Goal: Transaction & Acquisition: Purchase product/service

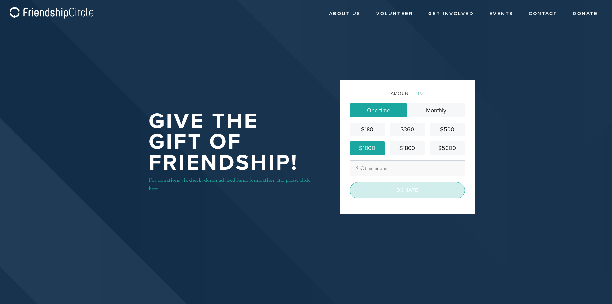
click at [400, 190] on input "Donate" at bounding box center [407, 190] width 115 height 16
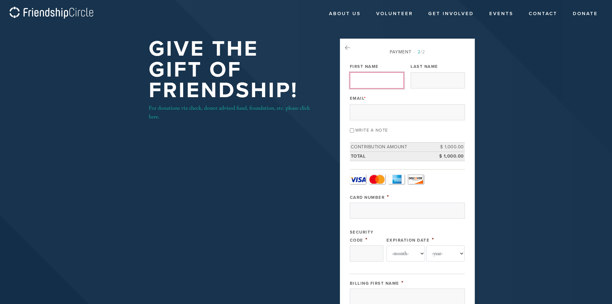
click at [380, 77] on input "First Name" at bounding box center [377, 80] width 54 height 16
type input "[PERSON_NAME]"
type input "Figdor"
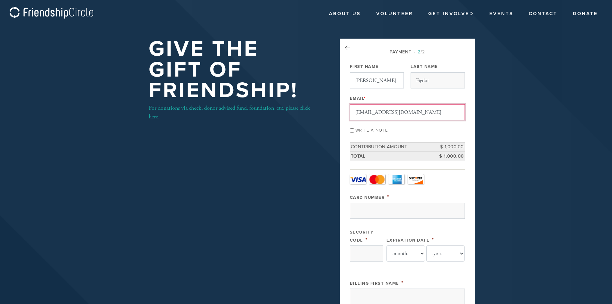
type input "[EMAIL_ADDRESS][DOMAIN_NAME]"
click at [351, 130] on input "Write a note" at bounding box center [352, 130] width 4 height 4
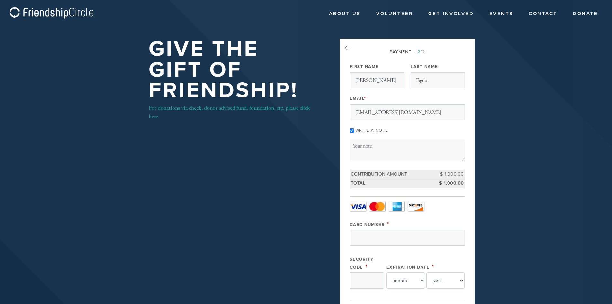
click at [351, 129] on input "Write a note" at bounding box center [352, 130] width 4 height 4
checkbox input "false"
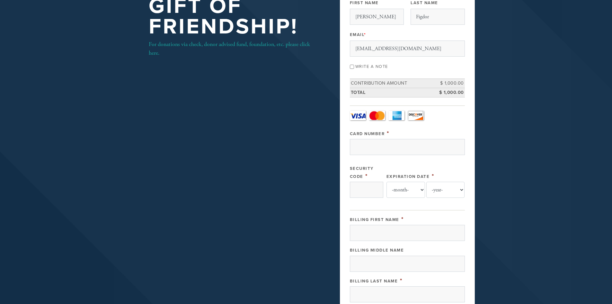
scroll to position [64, 0]
click at [382, 143] on input "Card Number" at bounding box center [407, 146] width 115 height 16
type input "[CREDIT_CARD_NUMBER]"
type input "5726"
select select "3"
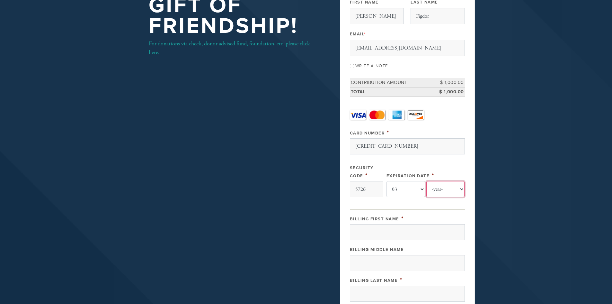
select select "2029"
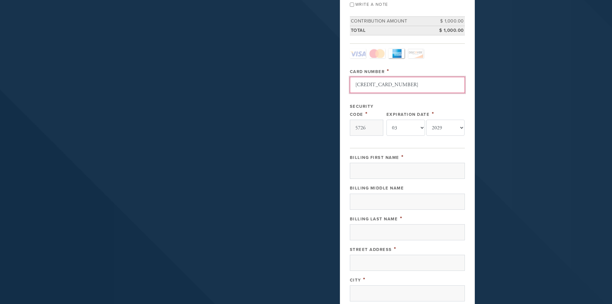
scroll to position [129, 0]
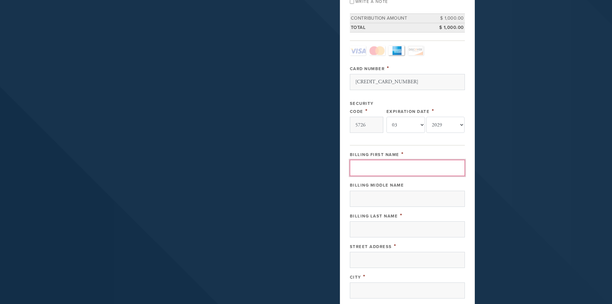
click at [387, 169] on input "Billing First Name" at bounding box center [407, 168] width 115 height 16
type input "[PERSON_NAME]"
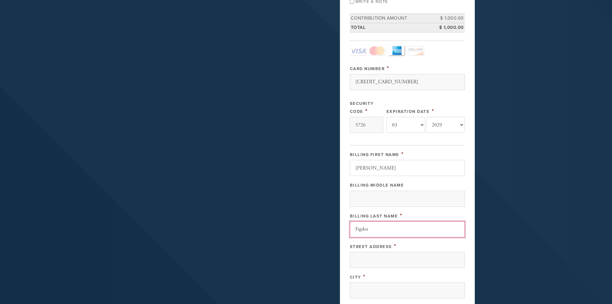
type input "Figdor"
type input "[STREET_ADDRESS]"
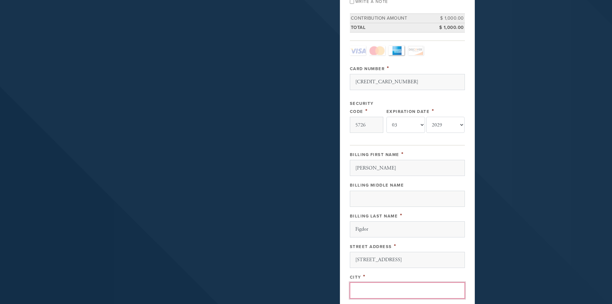
type input "[US_STATE]"
type input "[GEOGRAPHIC_DATA]"
type input "NY"
type input "10023"
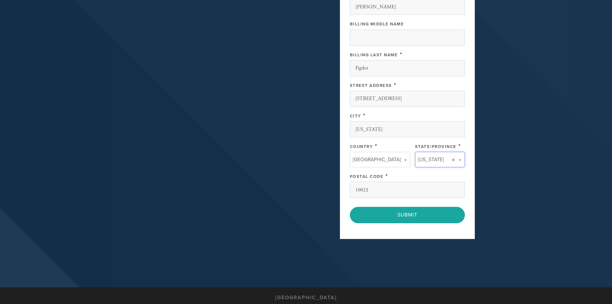
type input "NY"
type input "[GEOGRAPHIC_DATA]"
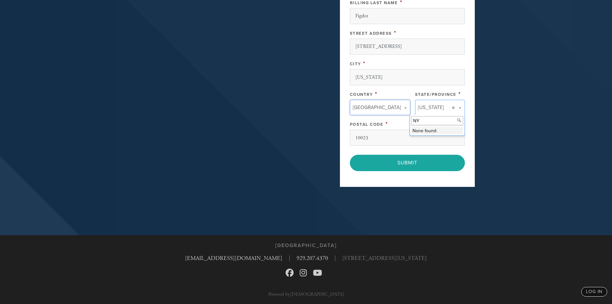
click at [428, 121] on input "NY" at bounding box center [437, 120] width 52 height 9
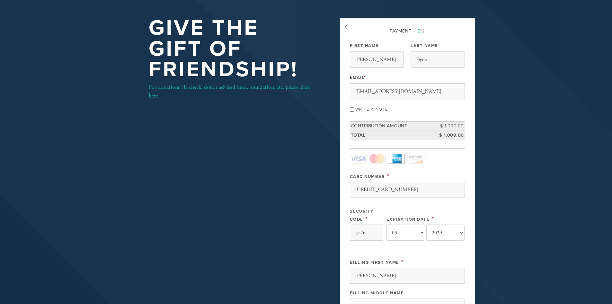
scroll to position [20, 0]
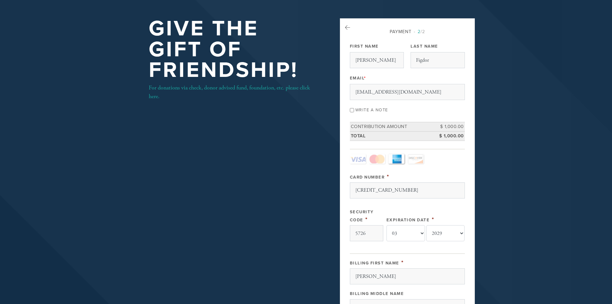
click at [352, 112] on input "Write a note" at bounding box center [352, 110] width 4 height 4
checkbox input "true"
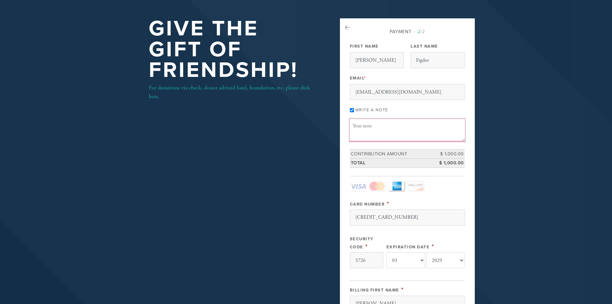
click at [364, 130] on textarea "Message or dedication" at bounding box center [407, 130] width 115 height 22
type textarea "F"
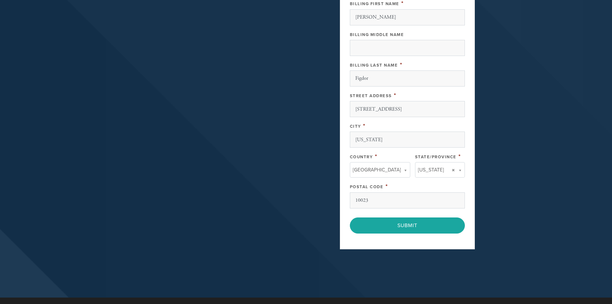
scroll to position [341, 0]
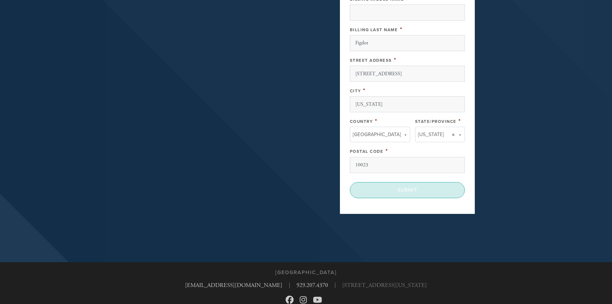
type textarea "From the Figdor Family"
click at [419, 192] on input "Submit" at bounding box center [407, 190] width 115 height 16
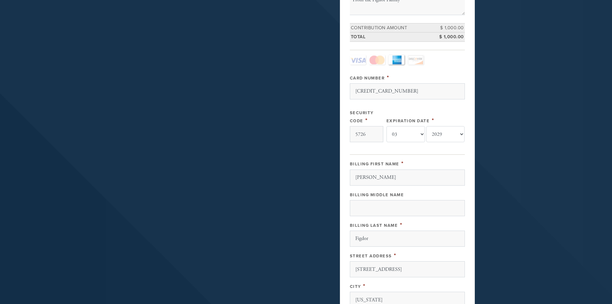
scroll to position [0, 0]
